Goal: Navigation & Orientation: Find specific page/section

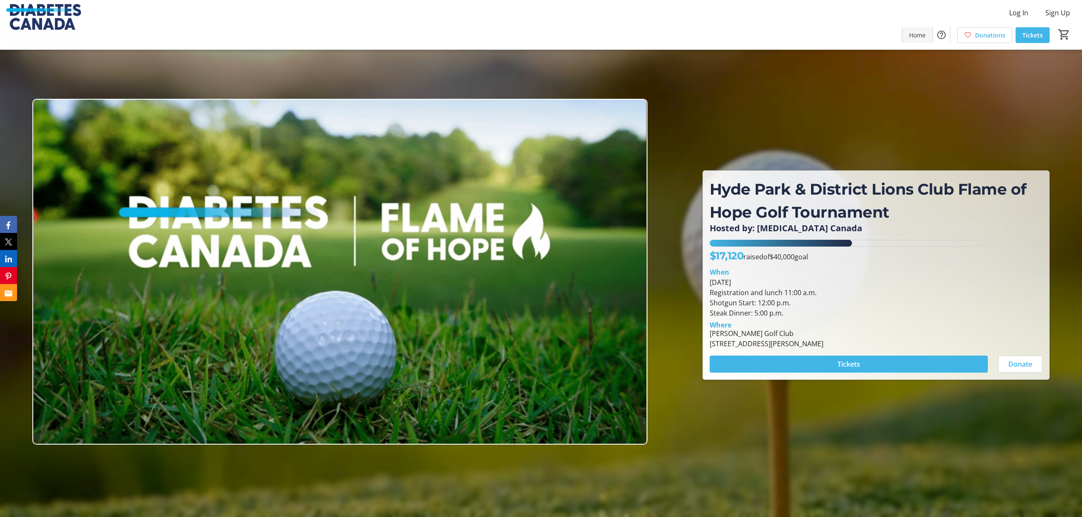
click at [925, 36] on span "Home" at bounding box center [917, 35] width 17 height 9
click at [914, 35] on span "Home" at bounding box center [917, 35] width 17 height 9
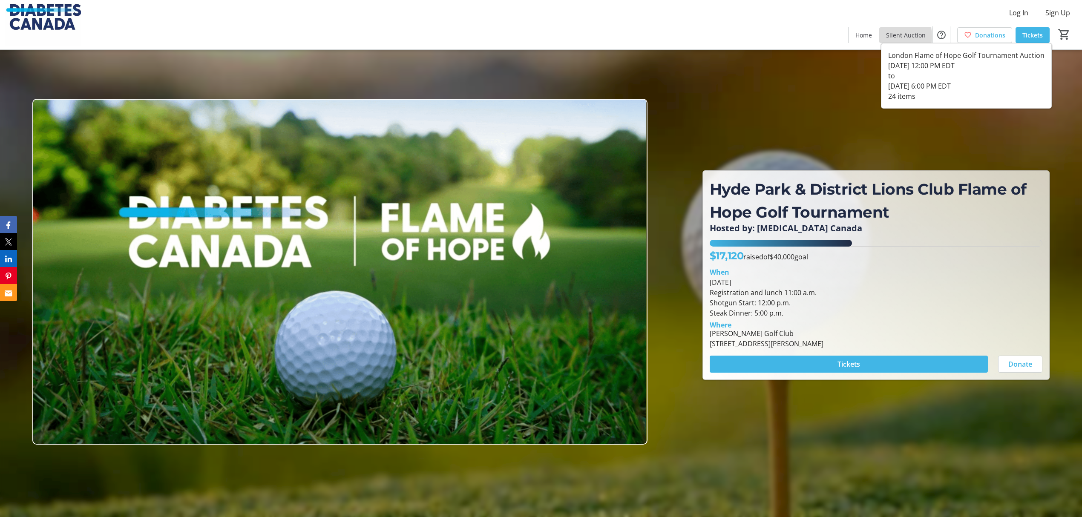
click at [891, 37] on span "Silent Auction" at bounding box center [906, 35] width 40 height 9
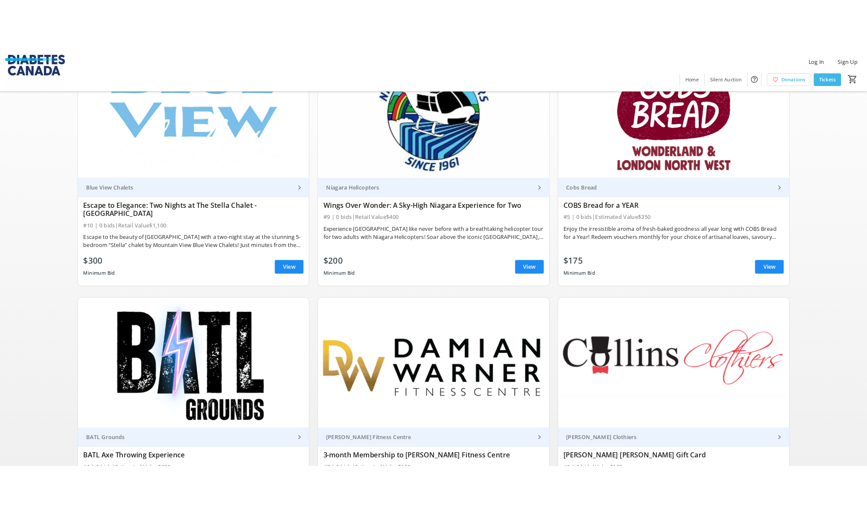
scroll to position [227, 0]
